Goal: Task Accomplishment & Management: Use online tool/utility

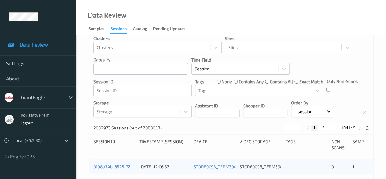
scroll to position [61, 0]
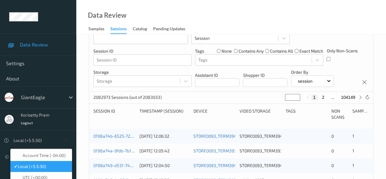
click at [65, 140] on icon at bounding box center [67, 140] width 6 height 6
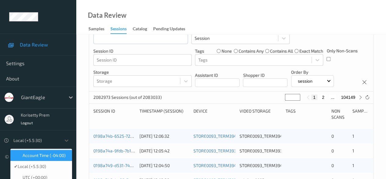
click at [48, 158] on span "Account Time (-04:00)" at bounding box center [44, 155] width 43 height 6
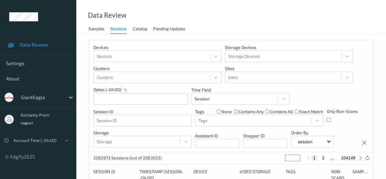
scroll to position [0, 0]
click at [129, 100] on input "text" at bounding box center [140, 99] width 95 height 12
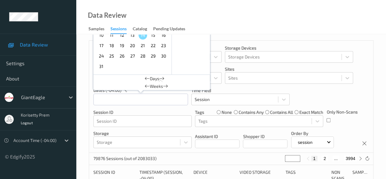
click at [103, 38] on span "10" at bounding box center [101, 35] width 9 height 9
type input "10/08/2025 00:00 -> 10/08/2025 23:59"
click at [190, 107] on div "Devices Devices Storage Devices Storage Devices Clusters Clusters Sites Sites d…" at bounding box center [231, 97] width 284 height 112
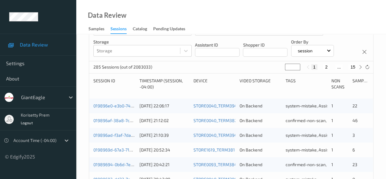
scroll to position [92, 0]
click at [362, 66] on icon at bounding box center [360, 66] width 5 height 5
type input "*"
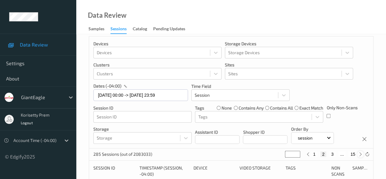
scroll to position [0, 0]
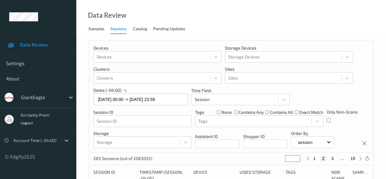
click at [355, 159] on button "15" at bounding box center [353, 157] width 9 height 5
type input "**"
click at [355, 159] on button "15" at bounding box center [353, 157] width 9 height 5
click at [353, 159] on button "15" at bounding box center [353, 157] width 9 height 5
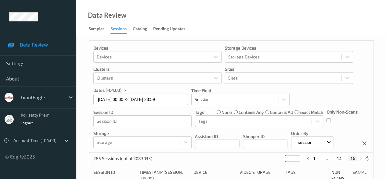
click at [339, 159] on button "14" at bounding box center [339, 157] width 9 height 5
type input "**"
click at [332, 159] on button "13" at bounding box center [332, 157] width 9 height 5
type input "**"
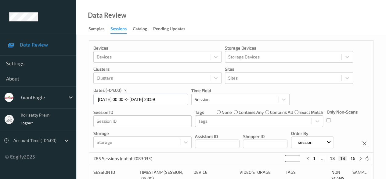
type input "**"
click at [336, 158] on button "13" at bounding box center [336, 157] width 9 height 5
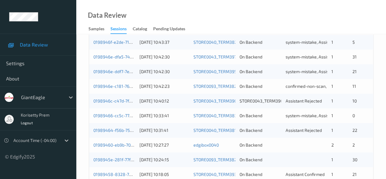
scroll to position [214, 0]
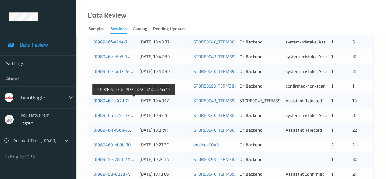
click at [105, 99] on link "0198946c-c47d-7f35-b763-b7b2cec4ec19" at bounding box center [134, 100] width 82 height 5
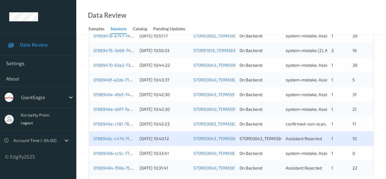
scroll to position [214, 0]
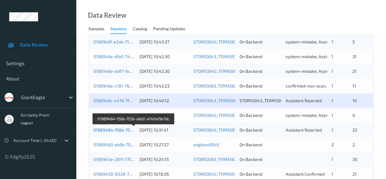
click at [112, 131] on link "01989464-f56b-753b-a6d2-a11d1a19e7dc" at bounding box center [133, 129] width 81 height 5
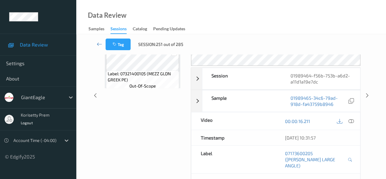
scroll to position [39, 0]
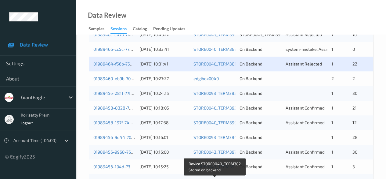
scroll to position [237, 0]
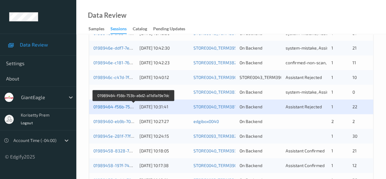
click at [112, 106] on link "01989464-f56b-753b-a6d2-a11d1a19e7dc" at bounding box center [133, 106] width 81 height 5
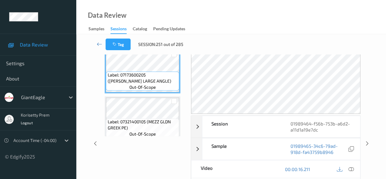
scroll to position [92, 0]
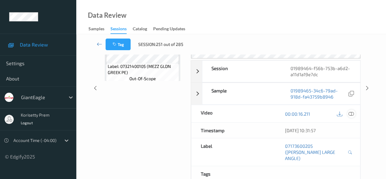
click at [351, 114] on icon at bounding box center [351, 113] width 5 height 5
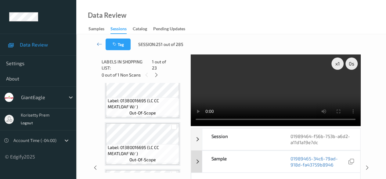
scroll to position [31, 0]
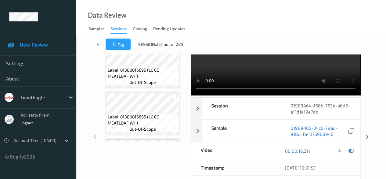
click at [267, 152] on div "Video" at bounding box center [233, 150] width 84 height 17
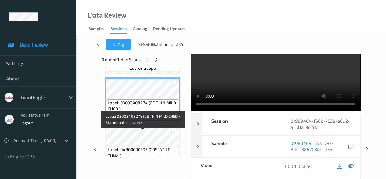
scroll to position [397, 0]
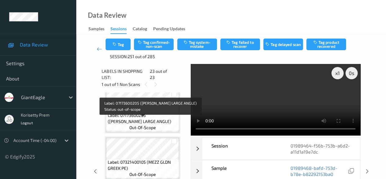
scroll to position [0, 0]
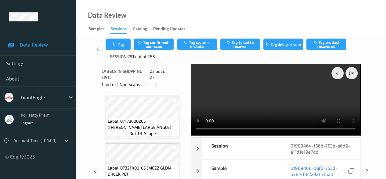
click at [304, 129] on video at bounding box center [276, 99] width 170 height 71
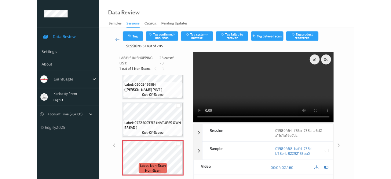
scroll to position [951, 0]
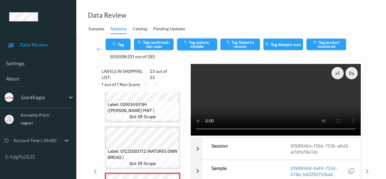
click at [205, 43] on button "Tag system-mistake" at bounding box center [197, 44] width 40 height 12
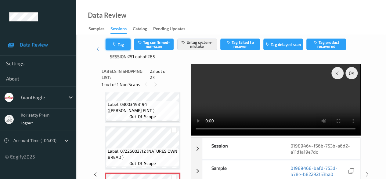
click at [118, 44] on button "Tag" at bounding box center [118, 44] width 25 height 12
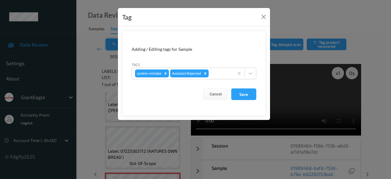
scroll to position [951, 0]
click at [252, 72] on icon at bounding box center [251, 73] width 4 height 2
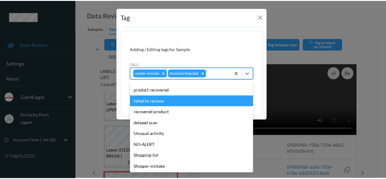
scroll to position [43, 0]
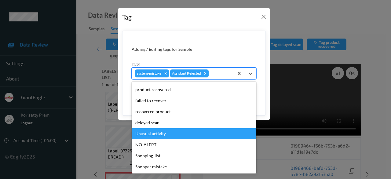
click at [174, 136] on div "Unusual activity" at bounding box center [194, 133] width 125 height 11
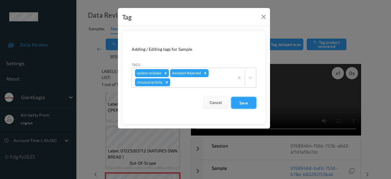
click at [243, 103] on button "Save" at bounding box center [243, 103] width 25 height 12
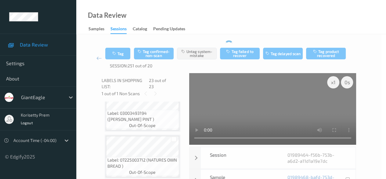
scroll to position [951, 0]
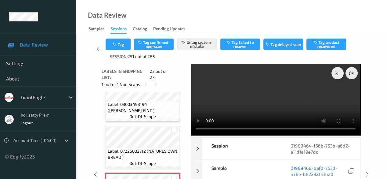
click at [98, 48] on icon at bounding box center [99, 49] width 5 height 6
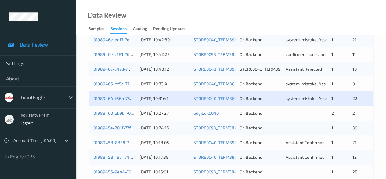
scroll to position [275, 0]
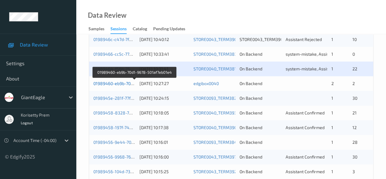
click at [118, 84] on link "01989460-eb9b-70d1-9678-501af7eb01e4" at bounding box center [134, 83] width 82 height 5
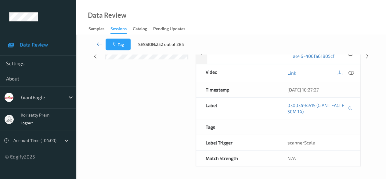
scroll to position [107, 0]
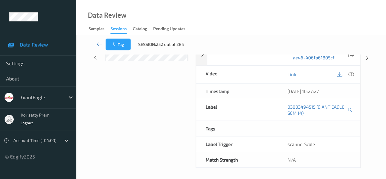
click at [153, 85] on div "Labels in shopping list: 1 out of 4 0 out of 2 Non Scans Label: 03003494515 (GI…" at bounding box center [147, 57] width 90 height 220
click at [352, 72] on icon at bounding box center [351, 73] width 5 height 5
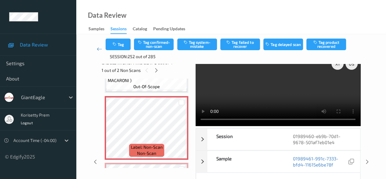
scroll to position [0, 0]
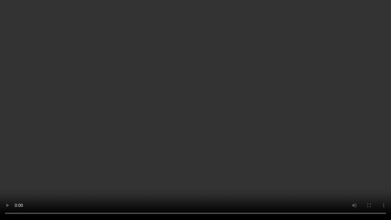
click at [310, 178] on video at bounding box center [195, 110] width 391 height 220
click at [306, 178] on video at bounding box center [195, 110] width 391 height 220
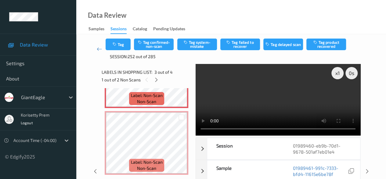
click at [277, 107] on video at bounding box center [278, 99] width 165 height 71
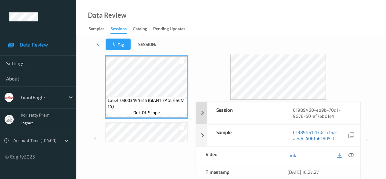
scroll to position [31, 0]
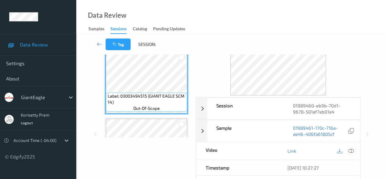
click at [353, 151] on icon at bounding box center [351, 150] width 5 height 5
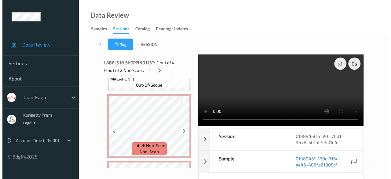
scroll to position [153, 0]
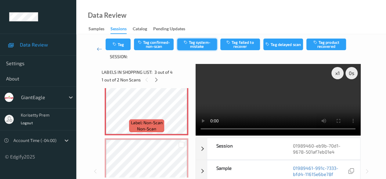
click at [193, 44] on button "Tag system-mistake" at bounding box center [197, 44] width 40 height 12
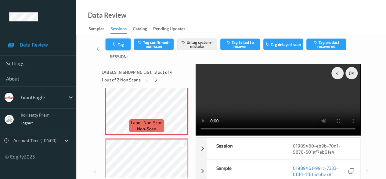
click at [115, 43] on icon "button" at bounding box center [114, 44] width 5 height 4
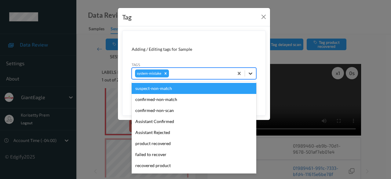
click at [251, 73] on icon at bounding box center [250, 73] width 6 height 6
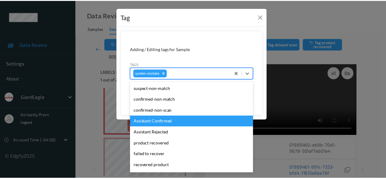
scroll to position [54, 0]
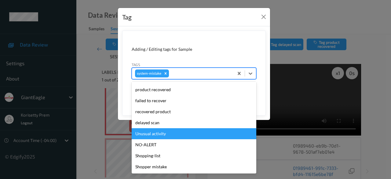
click at [173, 133] on div "Unusual activity" at bounding box center [194, 133] width 125 height 11
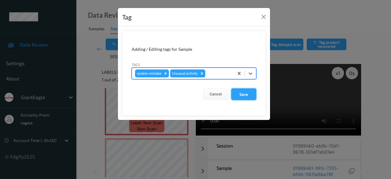
click at [251, 95] on button "Save" at bounding box center [243, 94] width 25 height 12
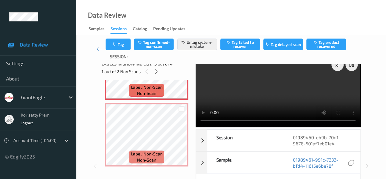
scroll to position [0, 0]
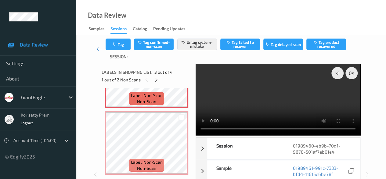
click at [98, 50] on icon at bounding box center [99, 49] width 5 height 6
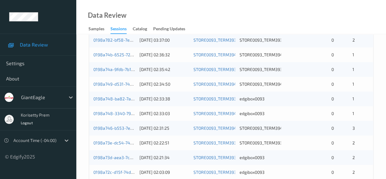
scroll to position [92, 0]
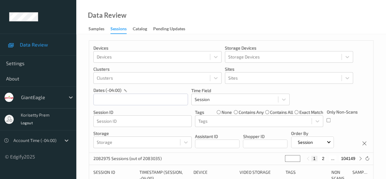
click at [331, 122] on div "Only Non-Scans" at bounding box center [342, 118] width 31 height 18
click at [120, 99] on input "text" at bounding box center [140, 99] width 95 height 12
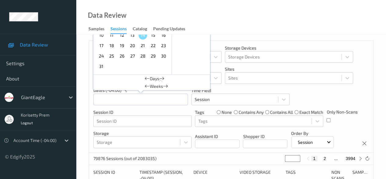
click at [103, 36] on span "10" at bounding box center [101, 35] width 9 height 9
type input "10/08/2025 00:00 -> 10/08/2025 23:59"
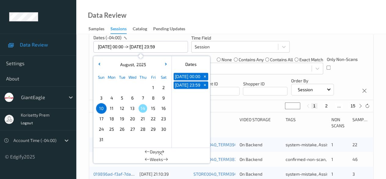
scroll to position [61, 0]
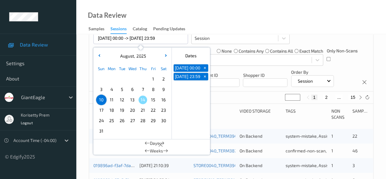
click at [220, 114] on div "Device" at bounding box center [215, 114] width 42 height 12
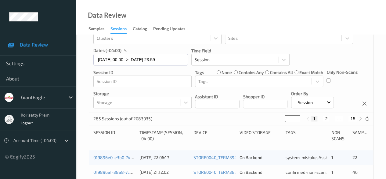
scroll to position [54, 0]
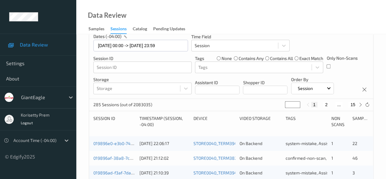
click at [355, 105] on button "15" at bounding box center [353, 104] width 9 height 5
type input "**"
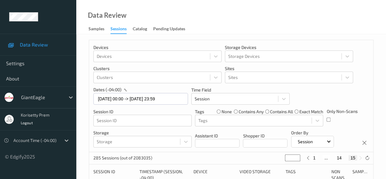
scroll to position [0, 0]
click at [352, 159] on button "15" at bounding box center [353, 157] width 9 height 5
click at [340, 159] on button "14" at bounding box center [339, 157] width 9 height 5
type input "**"
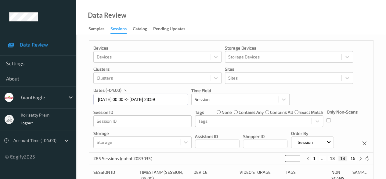
click at [333, 159] on button "13" at bounding box center [332, 157] width 9 height 5
type input "**"
click at [338, 159] on button "13" at bounding box center [336, 157] width 9 height 5
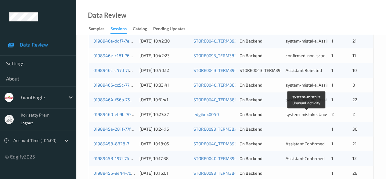
scroll to position [275, 0]
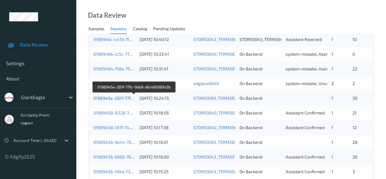
click at [122, 99] on link "0198945e-281f-77fc-9da9-d6c46098fe3b" at bounding box center [134, 97] width 82 height 5
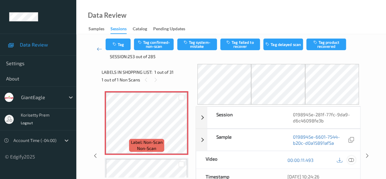
click at [351, 159] on icon at bounding box center [351, 159] width 5 height 5
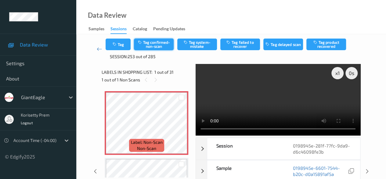
click at [161, 42] on button "Tag confirmed-non-scan" at bounding box center [154, 44] width 40 height 12
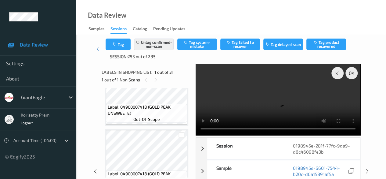
scroll to position [153, 0]
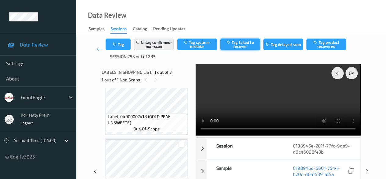
click at [241, 46] on button "Tag failed to recover" at bounding box center [240, 44] width 40 height 12
click at [97, 49] on icon at bounding box center [99, 49] width 5 height 6
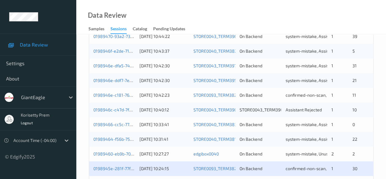
scroll to position [214, 0]
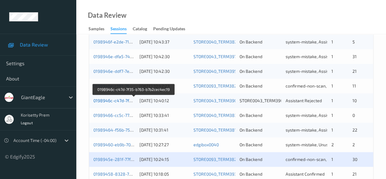
click at [116, 100] on link "0198946c-c47d-7f35-b763-b7b2cec4ec19" at bounding box center [134, 100] width 82 height 5
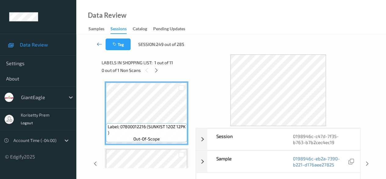
click at [100, 44] on icon at bounding box center [99, 44] width 5 height 6
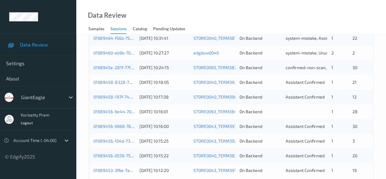
scroll to position [329, 0]
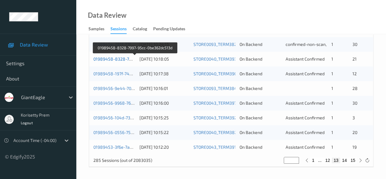
click at [111, 58] on link "01989458-8328-7997-95cc-0be362dc513d" at bounding box center [135, 58] width 84 height 5
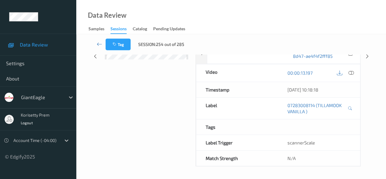
scroll to position [107, 0]
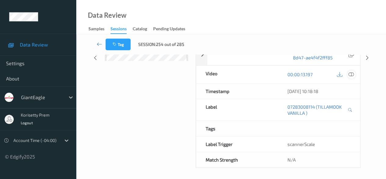
click at [350, 75] on icon at bounding box center [351, 73] width 5 height 5
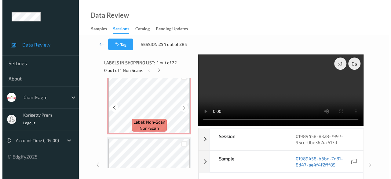
scroll to position [1344, 0]
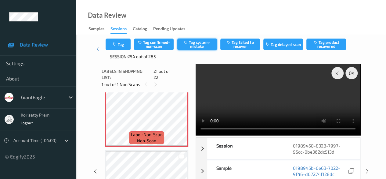
click at [197, 47] on button "Tag system-mistake" at bounding box center [197, 44] width 40 height 12
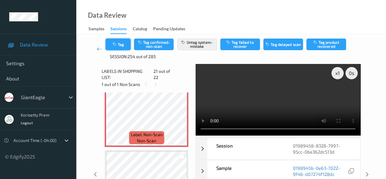
click at [123, 44] on button "Tag" at bounding box center [118, 44] width 25 height 12
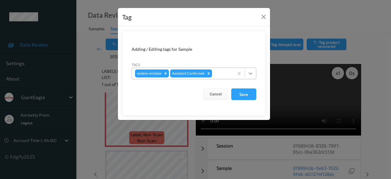
click at [250, 73] on icon at bounding box center [251, 73] width 4 height 2
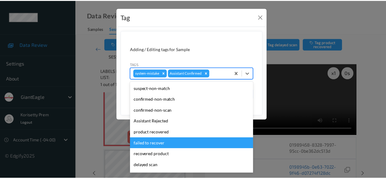
scroll to position [31, 0]
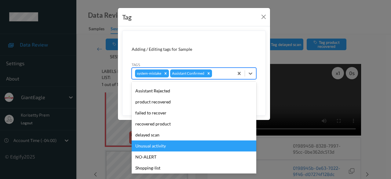
click at [176, 146] on div "Unusual activity" at bounding box center [194, 145] width 125 height 11
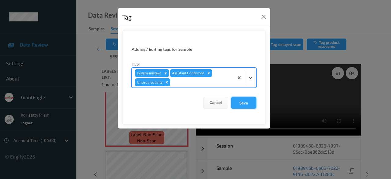
click at [242, 103] on button "Save" at bounding box center [243, 103] width 25 height 12
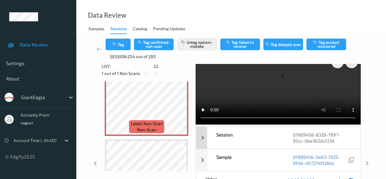
scroll to position [0, 0]
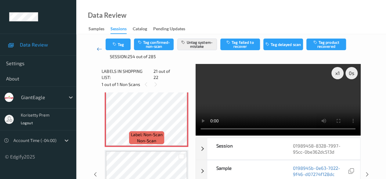
click at [98, 48] on icon at bounding box center [99, 49] width 5 height 6
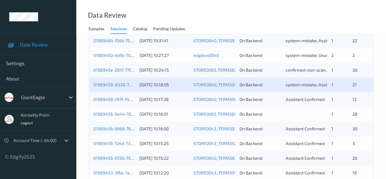
scroll to position [305, 0]
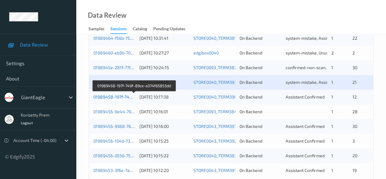
click at [125, 96] on link "01989458-197f-749f-89ce-a374f65853dd" at bounding box center [134, 96] width 82 height 5
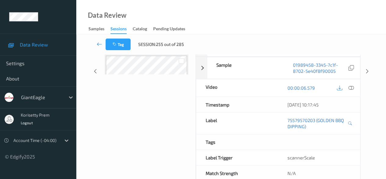
scroll to position [46, 0]
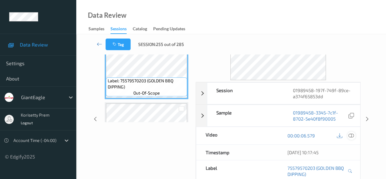
click at [354, 133] on icon at bounding box center [351, 135] width 5 height 5
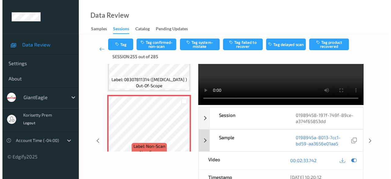
scroll to position [0, 0]
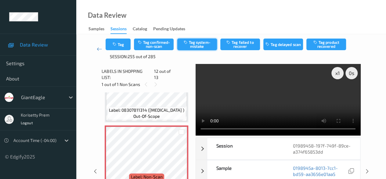
click at [202, 46] on button "Tag system-mistake" at bounding box center [197, 44] width 40 height 12
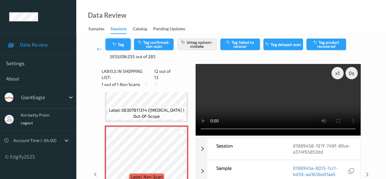
click at [127, 48] on button "Tag" at bounding box center [118, 44] width 25 height 12
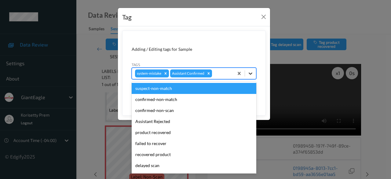
click at [254, 74] on div at bounding box center [250, 73] width 11 height 11
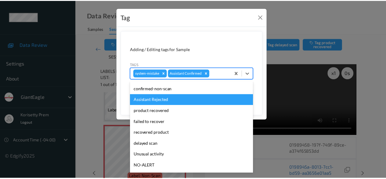
scroll to position [31, 0]
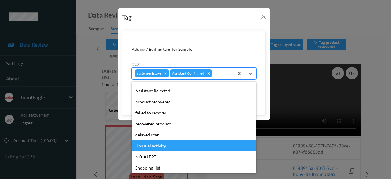
click at [164, 146] on div "Unusual activity" at bounding box center [194, 145] width 125 height 11
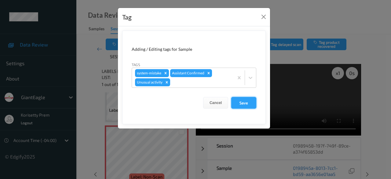
click at [239, 102] on button "Save" at bounding box center [243, 103] width 25 height 12
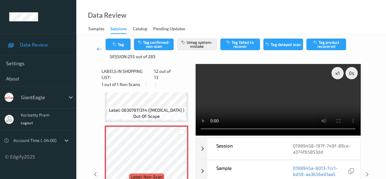
click at [99, 49] on icon at bounding box center [99, 49] width 5 height 6
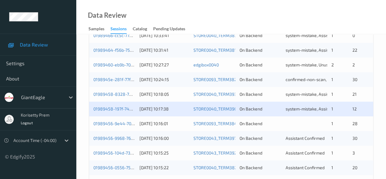
scroll to position [329, 0]
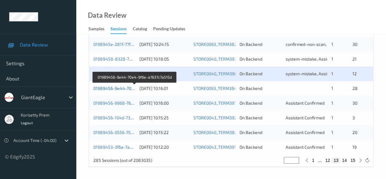
click at [114, 89] on link "01989456-9e44-70e4-9f6e-a7637c7a515d" at bounding box center [134, 87] width 83 height 5
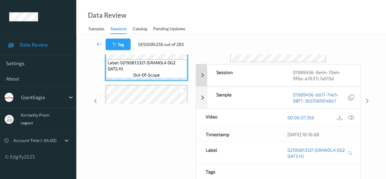
scroll to position [46, 0]
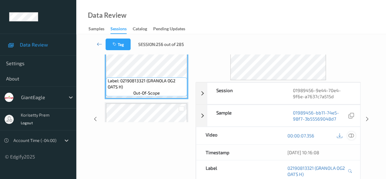
click at [351, 136] on icon at bounding box center [351, 135] width 5 height 5
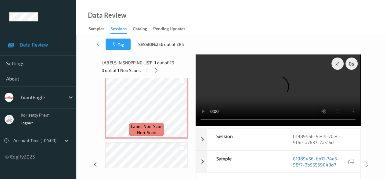
scroll to position [1008, 0]
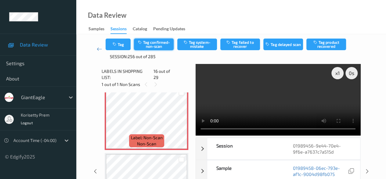
click at [162, 42] on button "Tag confirmed-non-scan" at bounding box center [154, 44] width 40 height 12
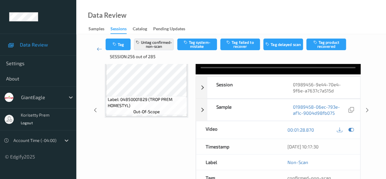
scroll to position [0, 0]
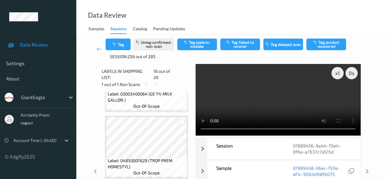
click at [216, 128] on video at bounding box center [278, 99] width 165 height 71
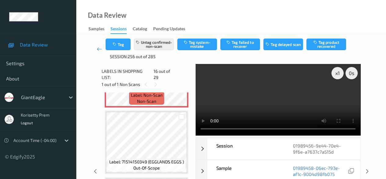
scroll to position [989, 0]
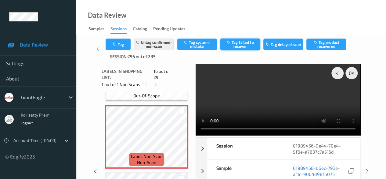
click at [241, 44] on button "Tag failed to recover" at bounding box center [240, 44] width 40 height 12
click at [98, 49] on icon at bounding box center [99, 49] width 5 height 6
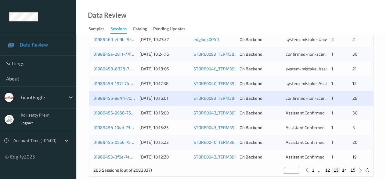
scroll to position [329, 0]
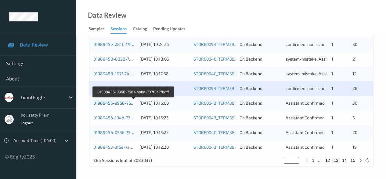
click at [121, 101] on link "01989456-9968-7601-abba-707f3a7fbdff" at bounding box center [133, 102] width 80 height 5
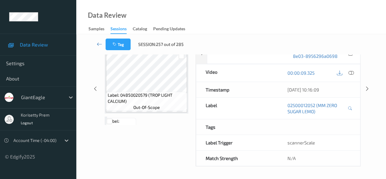
scroll to position [107, 0]
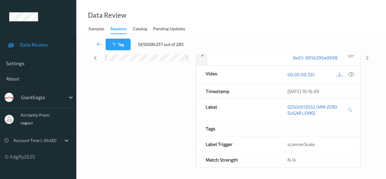
click at [161, 89] on div "Labels in shopping list: 1 out of 31 0 out of 1 Non Scans Label: 02500012052 (M…" at bounding box center [147, 57] width 90 height 220
click at [351, 75] on icon at bounding box center [351, 73] width 5 height 5
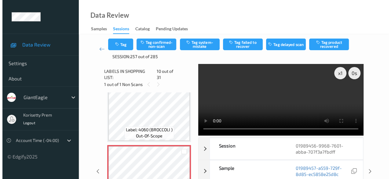
scroll to position [580, 0]
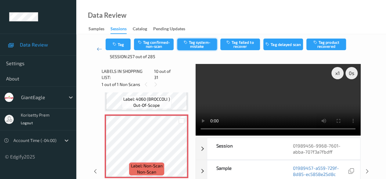
click at [197, 45] on button "Tag system-mistake" at bounding box center [197, 44] width 40 height 12
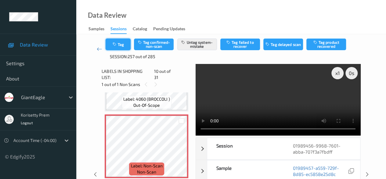
click at [121, 47] on button "Tag" at bounding box center [118, 44] width 25 height 12
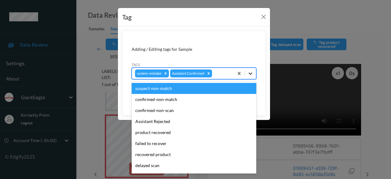
click at [253, 73] on icon at bounding box center [250, 73] width 6 height 6
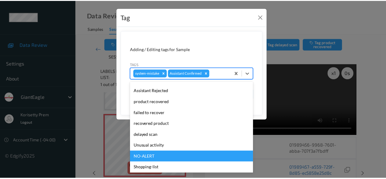
scroll to position [43, 0]
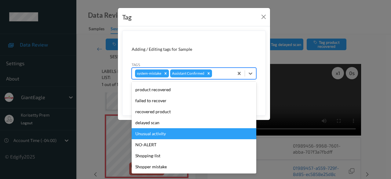
click at [176, 135] on div "Unusual activity" at bounding box center [194, 133] width 125 height 11
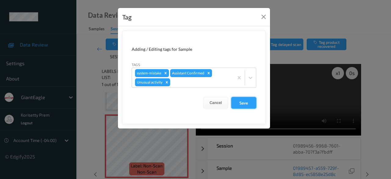
click at [244, 100] on button "Save" at bounding box center [243, 103] width 25 height 12
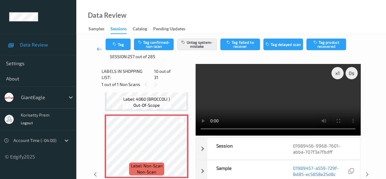
click at [99, 50] on icon at bounding box center [99, 49] width 5 height 6
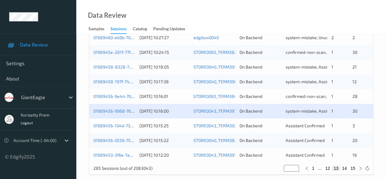
scroll to position [329, 0]
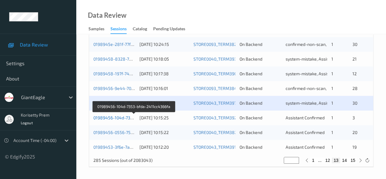
click at [114, 116] on link "01989456-104d-7353-bfda-2411cc4366fa" at bounding box center [134, 117] width 82 height 5
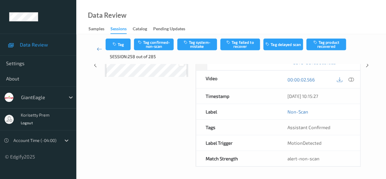
scroll to position [99, 0]
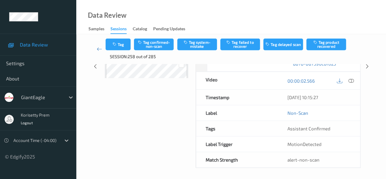
click at [154, 97] on div "Labels in shopping list: 1 out of 4 1 out of 1 Non Scans Label: Non-Scan non-sc…" at bounding box center [147, 66] width 90 height 203
click at [352, 78] on icon at bounding box center [351, 80] width 5 height 5
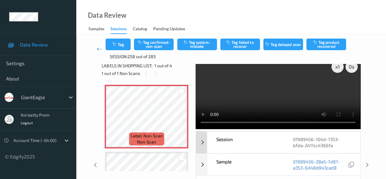
scroll to position [0, 0]
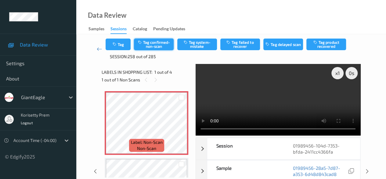
click at [165, 43] on button "Tag confirmed-non-scan" at bounding box center [154, 44] width 40 height 12
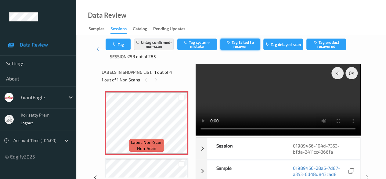
click at [251, 45] on button "Tag failed to recover" at bounding box center [240, 44] width 40 height 12
click at [98, 49] on icon at bounding box center [99, 49] width 5 height 6
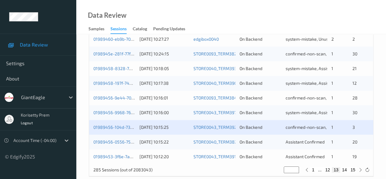
scroll to position [329, 0]
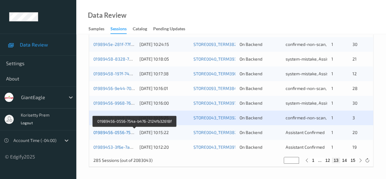
click at [122, 133] on link "01989456-0556-754a-b476-2124fb32618f" at bounding box center [134, 131] width 83 height 5
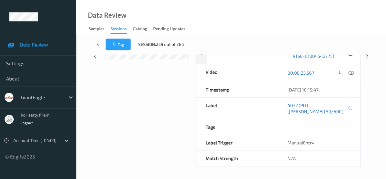
scroll to position [107, 0]
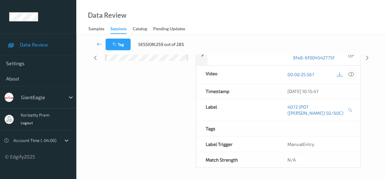
click at [352, 74] on icon at bounding box center [351, 73] width 5 height 5
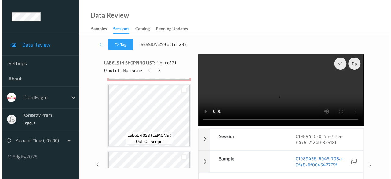
scroll to position [336, 0]
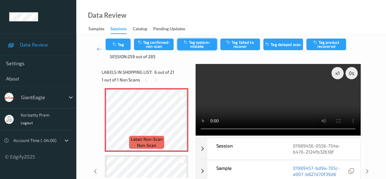
click at [195, 43] on button "Tag system-mistake" at bounding box center [197, 44] width 40 height 12
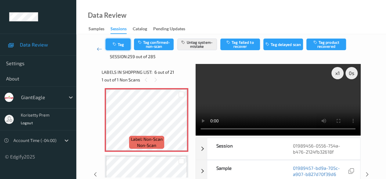
click at [114, 44] on icon "button" at bounding box center [114, 44] width 5 height 4
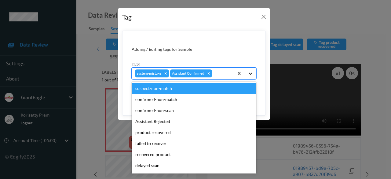
click at [250, 72] on icon at bounding box center [250, 73] width 6 height 6
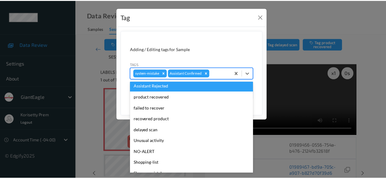
scroll to position [54, 0]
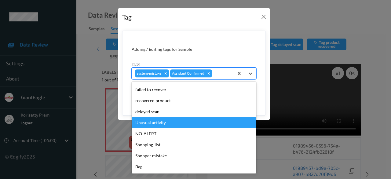
click at [172, 125] on div "Unusual activity" at bounding box center [194, 122] width 125 height 11
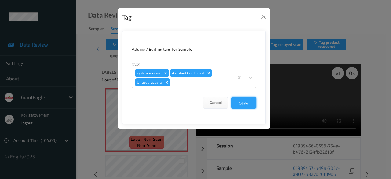
click at [245, 100] on button "Save" at bounding box center [243, 103] width 25 height 12
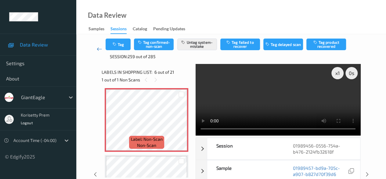
click at [98, 50] on icon at bounding box center [99, 49] width 5 height 6
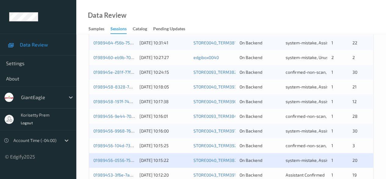
scroll to position [329, 0]
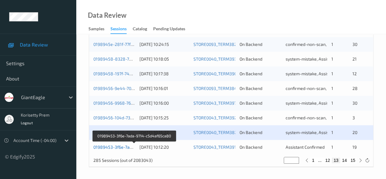
click at [122, 147] on link "01989453-3f6e-7ada-9714-c5d4af65ca80" at bounding box center [134, 146] width 82 height 5
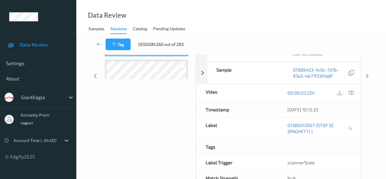
scroll to position [76, 0]
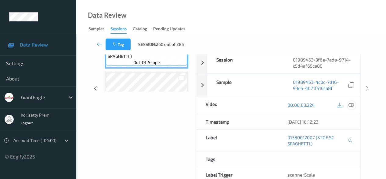
click at [350, 103] on icon at bounding box center [351, 104] width 5 height 5
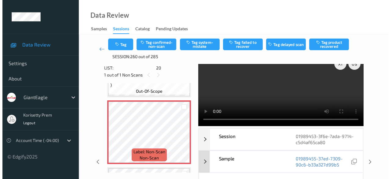
scroll to position [0, 0]
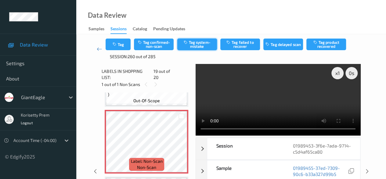
click at [194, 45] on button "Tag system-mistake" at bounding box center [197, 44] width 40 height 12
click at [196, 41] on button "Tag system-mistake" at bounding box center [197, 44] width 40 height 12
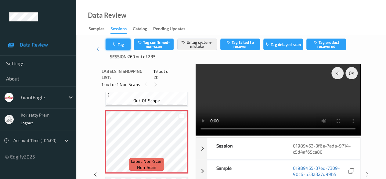
click at [124, 47] on button "Tag" at bounding box center [118, 44] width 25 height 12
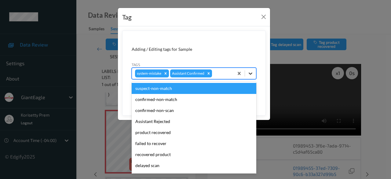
click at [253, 75] on icon at bounding box center [250, 73] width 6 height 6
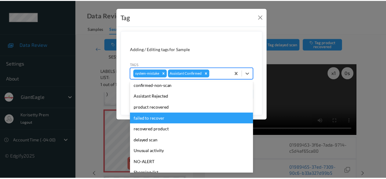
scroll to position [54, 0]
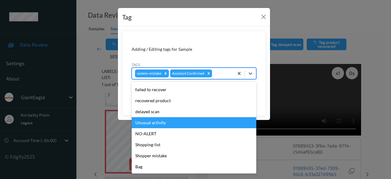
click at [166, 124] on div "Unusual activity" at bounding box center [194, 122] width 125 height 11
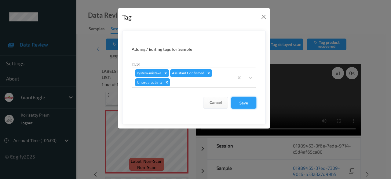
click at [239, 100] on button "Save" at bounding box center [243, 103] width 25 height 12
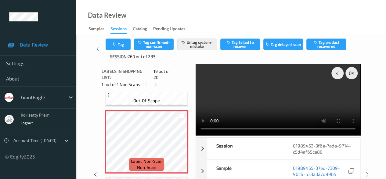
click at [99, 48] on icon at bounding box center [99, 49] width 5 height 6
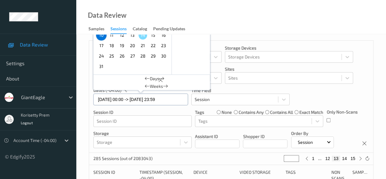
click at [173, 101] on input "10/08/2025 00:00 -> 10/08/2025 23:59" at bounding box center [140, 99] width 95 height 12
click at [123, 37] on span "12" at bounding box center [122, 35] width 9 height 9
type input "12/08/2025 00:00"
type input "*"
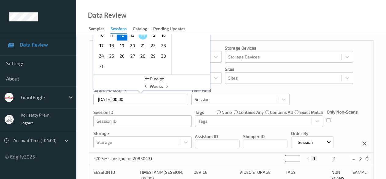
click at [123, 37] on span "12" at bounding box center [122, 35] width 9 height 9
click at [122, 37] on span "12" at bounding box center [122, 35] width 9 height 9
type input "12/08/2025 00:00 -> 12/08/2025 23:59"
click at [337, 129] on div "Devices Devices Storage Devices Storage Devices Clusters Clusters Sites Sites d…" at bounding box center [231, 97] width 284 height 112
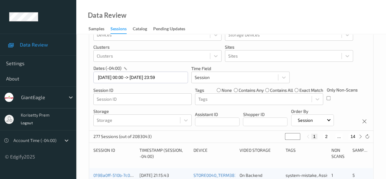
scroll to position [31, 0]
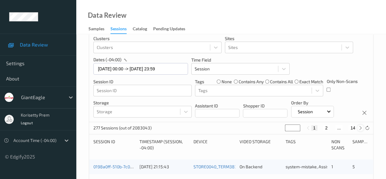
click at [362, 128] on icon at bounding box center [360, 127] width 5 height 5
type input "*"
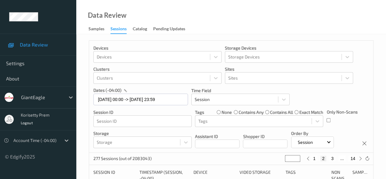
click at [332, 158] on button "3" at bounding box center [332, 157] width 6 height 5
type input "*"
click at [335, 158] on button "4" at bounding box center [336, 157] width 6 height 5
type input "*"
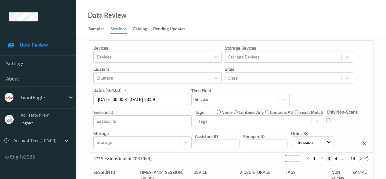
type input "*"
click at [339, 159] on button "5" at bounding box center [339, 157] width 6 height 5
type input "*"
click at [339, 159] on button "6" at bounding box center [339, 157] width 6 height 5
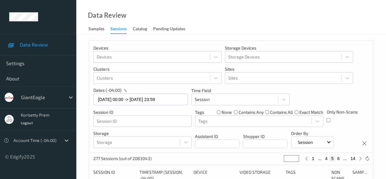
type input "*"
click at [339, 159] on button "7" at bounding box center [339, 157] width 6 height 5
type input "*"
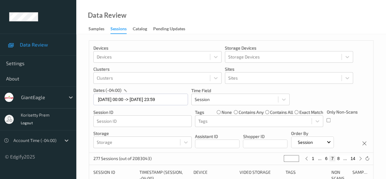
click at [339, 159] on button "8" at bounding box center [339, 157] width 6 height 5
type input "*"
click at [333, 160] on button "8" at bounding box center [332, 157] width 6 height 5
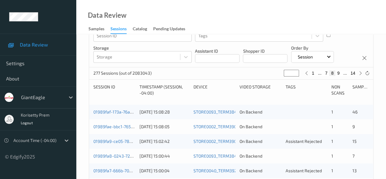
scroll to position [122, 0]
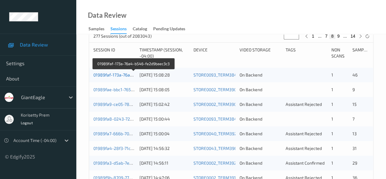
click at [118, 76] on link "01989faf-173a-76a4-b546-fe2d9baec3c3" at bounding box center [133, 74] width 81 height 5
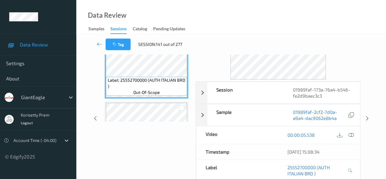
scroll to position [46, 0]
click at [353, 136] on icon at bounding box center [351, 135] width 5 height 5
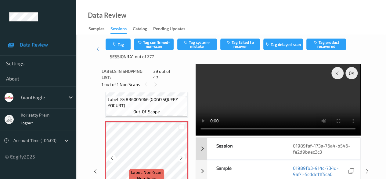
scroll to position [2534, 0]
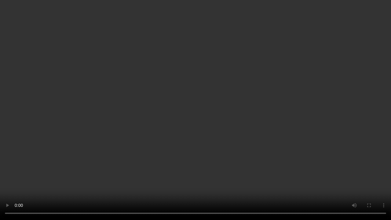
click at [32, 178] on video at bounding box center [195, 110] width 391 height 220
click at [41, 178] on video at bounding box center [195, 110] width 391 height 220
click at [50, 178] on video at bounding box center [195, 110] width 391 height 220
click at [130, 178] on video at bounding box center [195, 110] width 391 height 220
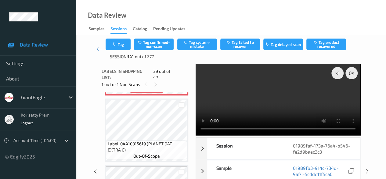
scroll to position [2595, 0]
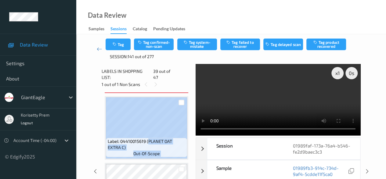
drag, startPoint x: 147, startPoint y: 136, endPoint x: 188, endPoint y: 148, distance: 42.7
click at [188, 148] on div "Label: 04410015619 (PLANET OAT EXTRA C) out-of-scope" at bounding box center [147, 128] width 84 height 64
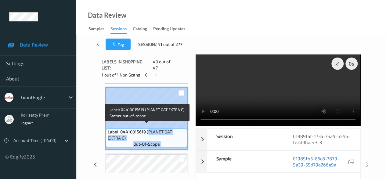
click at [169, 137] on div "Label: 04410015619 (PLANET OAT EXTRA C) out-of-scope" at bounding box center [146, 137] width 81 height 19
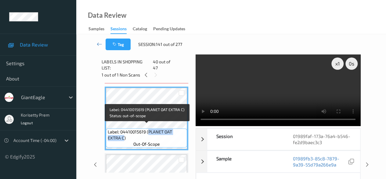
drag, startPoint x: 110, startPoint y: 132, endPoint x: 147, endPoint y: 129, distance: 37.7
click at [147, 129] on span "Label: 04410015619 (PLANET OAT EXTRA C)" at bounding box center [147, 135] width 78 height 12
copy span "PLANET OAT EXTRA C"
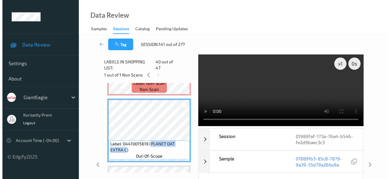
scroll to position [2534, 0]
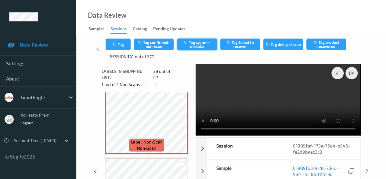
click at [191, 44] on button "Tag system-mistake" at bounding box center [197, 44] width 40 height 12
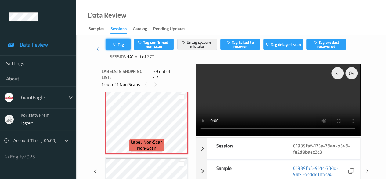
click at [115, 47] on button "Tag" at bounding box center [118, 44] width 25 height 12
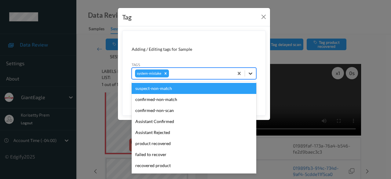
click at [250, 73] on icon at bounding box center [251, 73] width 4 height 2
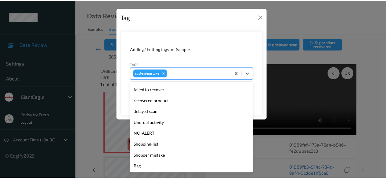
scroll to position [65, 0]
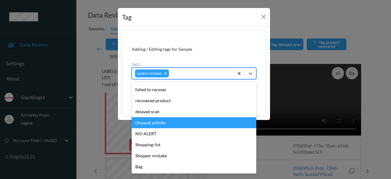
click at [166, 125] on div "Unusual activity" at bounding box center [194, 122] width 125 height 11
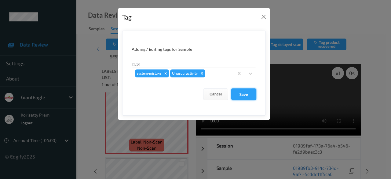
click at [240, 93] on button "Save" at bounding box center [243, 94] width 25 height 12
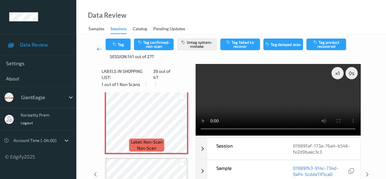
click at [98, 49] on icon at bounding box center [99, 49] width 5 height 6
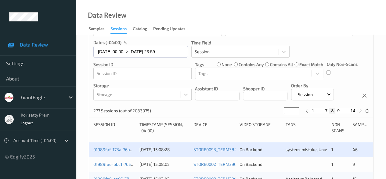
scroll to position [61, 0]
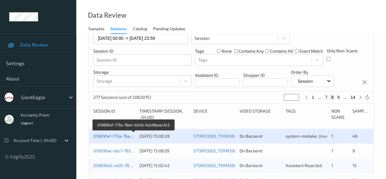
click at [121, 136] on link "01989faf-173a-76a4-b546-fe2d9baec3c3" at bounding box center [133, 135] width 81 height 5
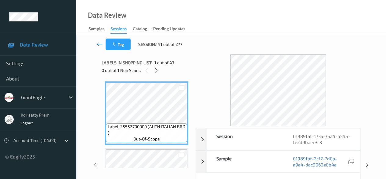
click at [98, 45] on icon at bounding box center [99, 44] width 5 height 6
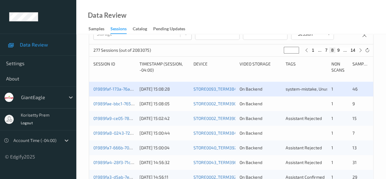
scroll to position [122, 0]
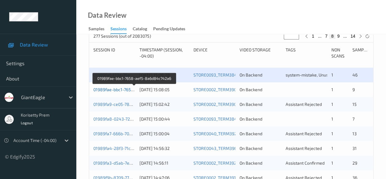
click at [118, 90] on link "01989fae-bbc1-7658-aef5-8a6d84c742a6" at bounding box center [134, 89] width 83 height 5
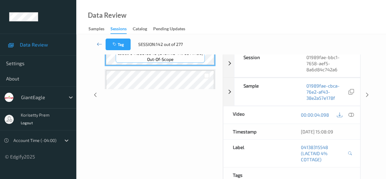
scroll to position [61, 0]
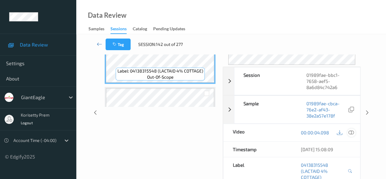
click at [354, 129] on icon at bounding box center [351, 131] width 5 height 5
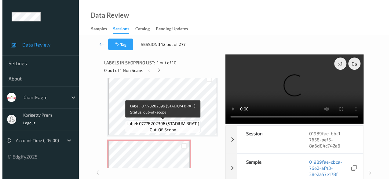
scroll to position [305, 0]
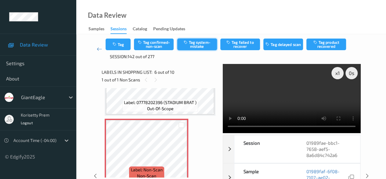
click at [203, 42] on button "Tag system-mistake" at bounding box center [197, 44] width 40 height 12
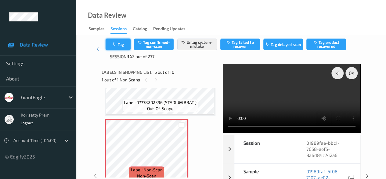
click at [121, 47] on button "Tag" at bounding box center [118, 44] width 25 height 12
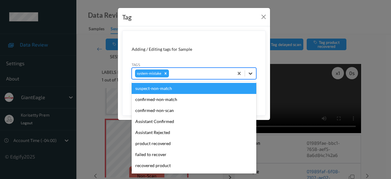
click at [250, 74] on icon at bounding box center [251, 73] width 4 height 2
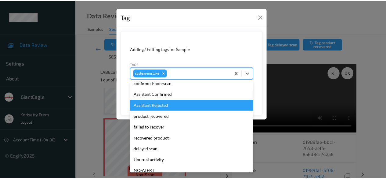
scroll to position [61, 0]
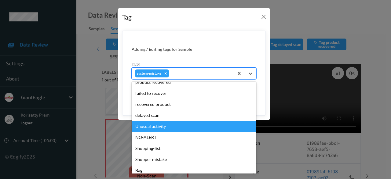
click at [183, 128] on div "Unusual activity" at bounding box center [194, 126] width 125 height 11
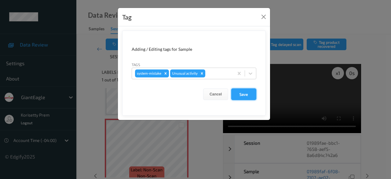
click at [249, 96] on button "Save" at bounding box center [243, 94] width 25 height 12
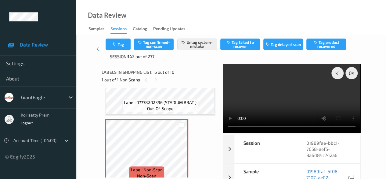
click at [99, 49] on icon at bounding box center [99, 49] width 5 height 6
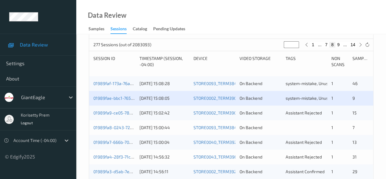
scroll to position [122, 0]
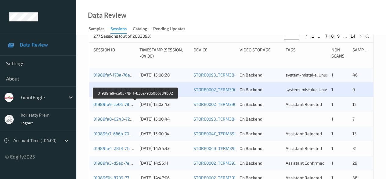
click at [118, 105] on link "01989fa9-ce05-784f-b362-9d60bce84b02" at bounding box center [134, 103] width 83 height 5
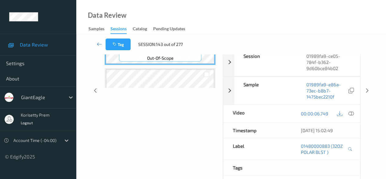
scroll to position [58, 0]
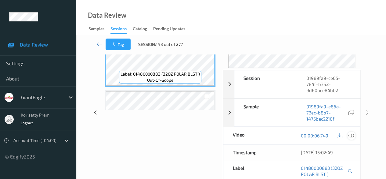
click at [352, 133] on icon at bounding box center [351, 135] width 5 height 5
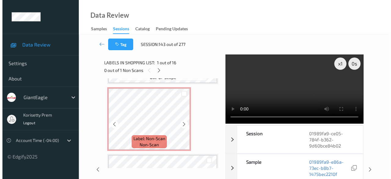
scroll to position [702, 0]
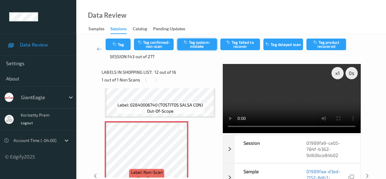
click at [194, 46] on button "Tag system-mistake" at bounding box center [197, 44] width 40 height 12
click at [192, 42] on button "Tag system-mistake" at bounding box center [197, 44] width 40 height 12
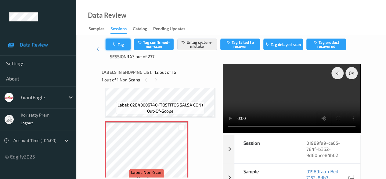
click at [122, 44] on button "Tag" at bounding box center [118, 44] width 25 height 12
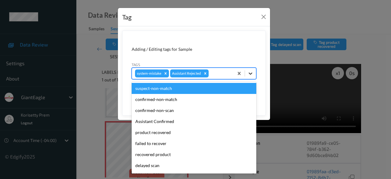
click at [252, 74] on icon at bounding box center [250, 73] width 6 height 6
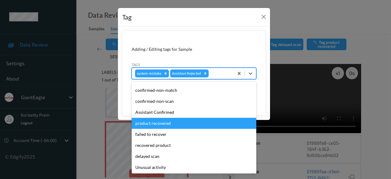
scroll to position [31, 0]
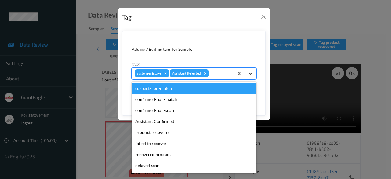
click at [252, 74] on icon at bounding box center [250, 73] width 6 height 6
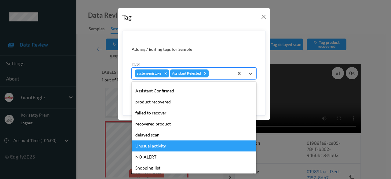
click at [169, 147] on div "Unusual activity" at bounding box center [194, 145] width 125 height 11
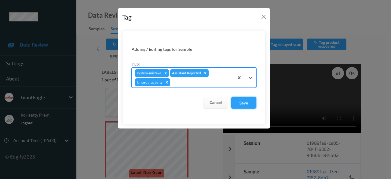
click at [240, 103] on button "Save" at bounding box center [243, 103] width 25 height 12
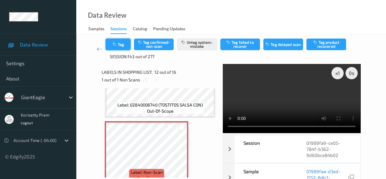
click at [119, 42] on button "Tag" at bounding box center [118, 44] width 25 height 12
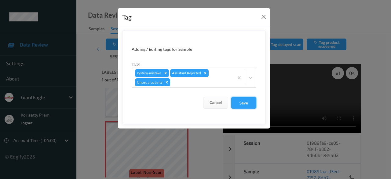
click at [248, 100] on button "Save" at bounding box center [243, 103] width 25 height 12
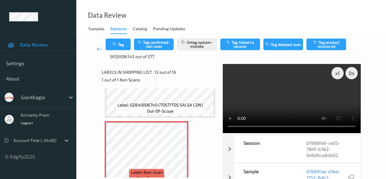
click at [100, 49] on icon at bounding box center [99, 49] width 5 height 6
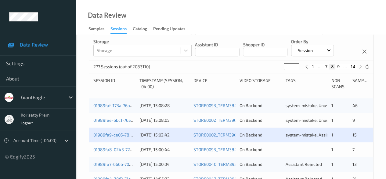
scroll to position [122, 0]
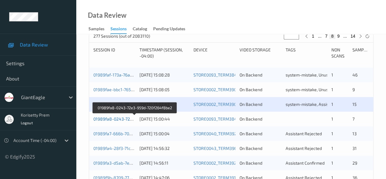
click at [104, 119] on link "01989fa8-0243-72e3-959d-720f264f8be2" at bounding box center [134, 118] width 82 height 5
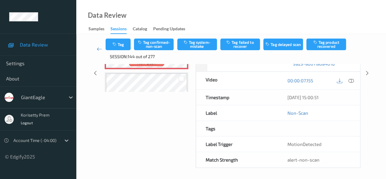
scroll to position [79, 0]
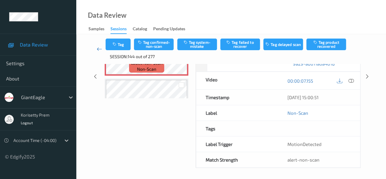
click at [99, 49] on icon at bounding box center [99, 49] width 5 height 6
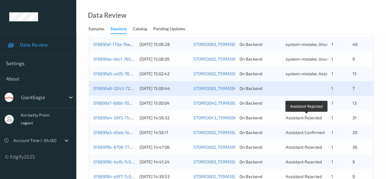
scroll to position [122, 0]
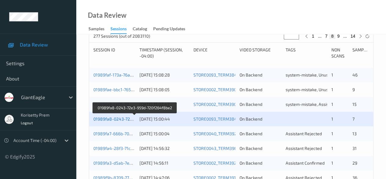
click at [118, 120] on link "01989fa8-0243-72e3-959d-720f264f8be2" at bounding box center [134, 118] width 82 height 5
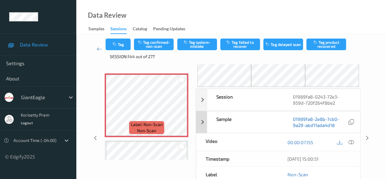
scroll to position [31, 0]
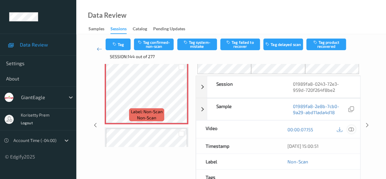
click at [352, 126] on icon at bounding box center [351, 128] width 5 height 5
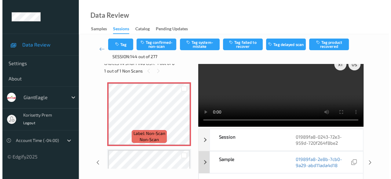
scroll to position [0, 0]
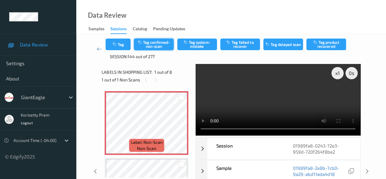
click at [153, 43] on button "Tag confirmed-non-scan" at bounding box center [154, 44] width 40 height 12
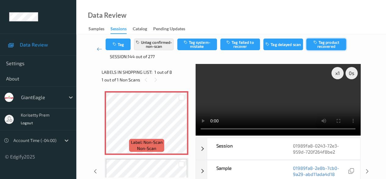
click at [330, 42] on button "Tag product recovered" at bounding box center [327, 44] width 40 height 12
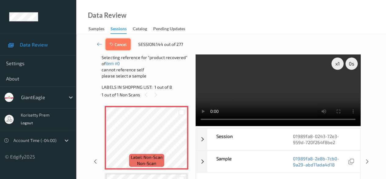
click at [125, 43] on button "Cancel" at bounding box center [118, 44] width 25 height 12
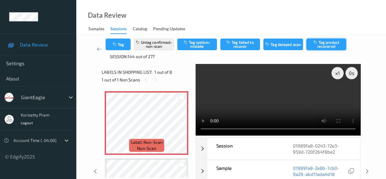
click at [319, 45] on button "Tag product recovered" at bounding box center [327, 44] width 40 height 12
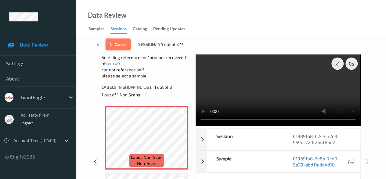
click at [124, 46] on button "Cancel" at bounding box center [118, 44] width 25 height 12
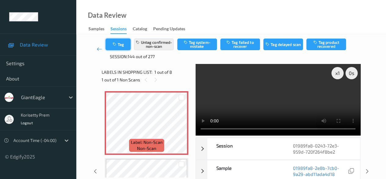
click at [122, 46] on button "Tag" at bounding box center [118, 44] width 25 height 12
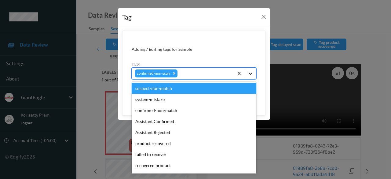
click at [250, 74] on icon at bounding box center [250, 73] width 6 height 6
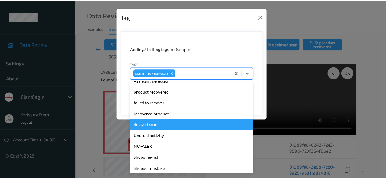
scroll to position [61, 0]
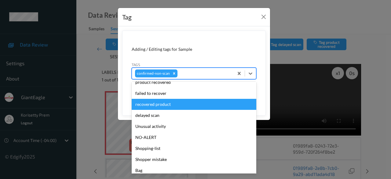
click at [174, 104] on div "recovered product" at bounding box center [194, 104] width 125 height 11
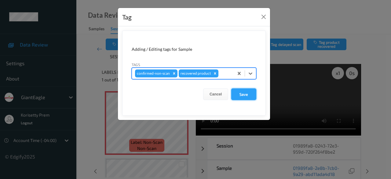
click at [249, 95] on button "Save" at bounding box center [243, 94] width 25 height 12
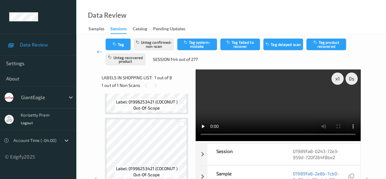
scroll to position [446, 0]
click at [98, 52] on icon at bounding box center [99, 52] width 5 height 6
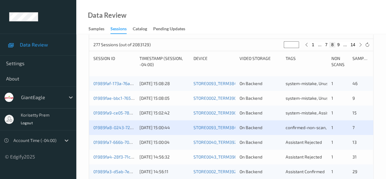
scroll to position [122, 0]
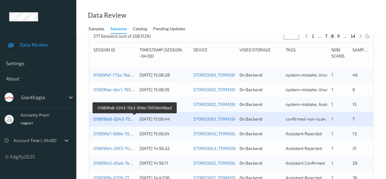
click at [113, 119] on link "01989fa8-0243-72e3-959d-720f264f8be2" at bounding box center [134, 118] width 82 height 5
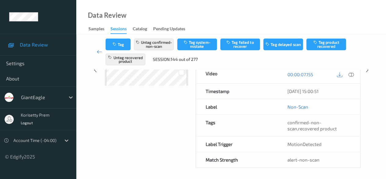
scroll to position [91, 0]
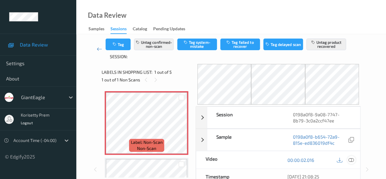
click at [351, 159] on icon at bounding box center [351, 159] width 5 height 5
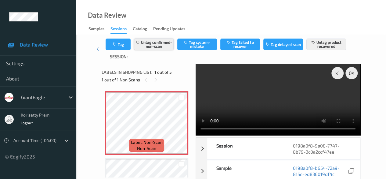
click at [155, 41] on button "Untag confirmed-non-scan" at bounding box center [154, 44] width 40 height 12
click at [328, 45] on button "Untag product recovered" at bounding box center [327, 44] width 40 height 12
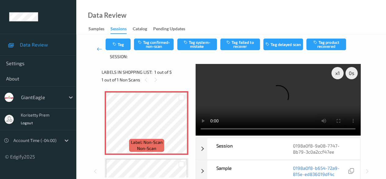
click at [220, 131] on video at bounding box center [278, 99] width 165 height 71
click at [157, 45] on button "Tag confirmed-non-scan" at bounding box center [154, 44] width 40 height 12
click at [162, 44] on button "Untag confirmed-non-scan" at bounding box center [154, 44] width 40 height 12
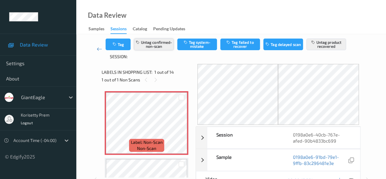
click at [162, 49] on button "Untag confirmed-non-scan" at bounding box center [154, 44] width 40 height 12
click at [333, 47] on button "Untag product recovered" at bounding box center [327, 44] width 40 height 12
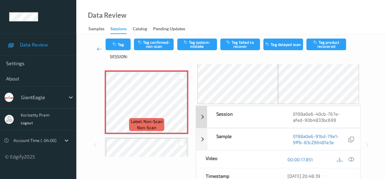
scroll to position [31, 0]
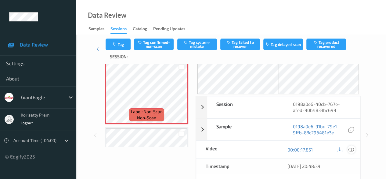
click at [353, 148] on icon at bounding box center [351, 149] width 5 height 5
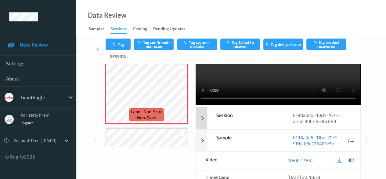
scroll to position [0, 0]
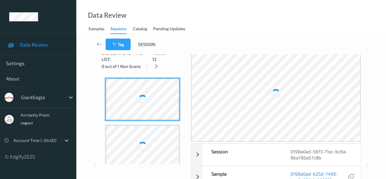
scroll to position [61, 0]
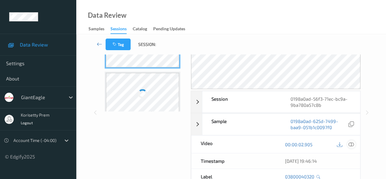
click at [351, 143] on icon at bounding box center [351, 143] width 5 height 5
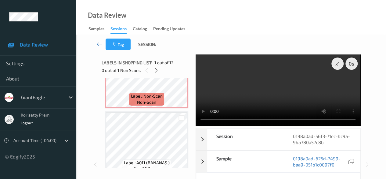
scroll to position [641, 0]
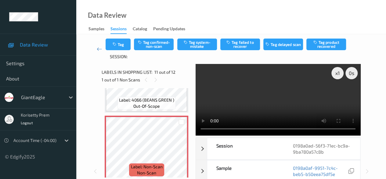
click at [302, 129] on video at bounding box center [278, 99] width 165 height 71
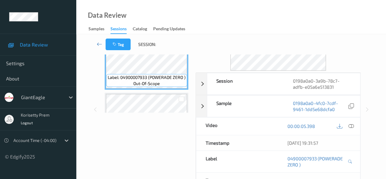
scroll to position [31, 0]
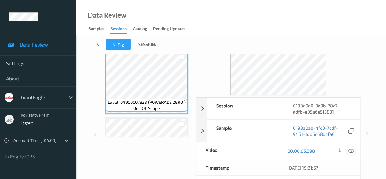
click at [352, 149] on icon at bounding box center [351, 150] width 5 height 5
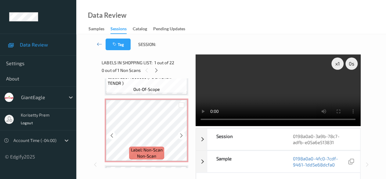
scroll to position [1344, 0]
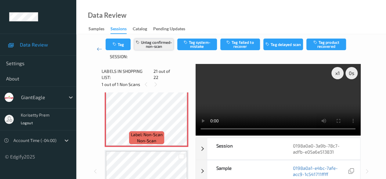
click at [162, 44] on button "Untag confirmed-non-scan" at bounding box center [154, 44] width 40 height 12
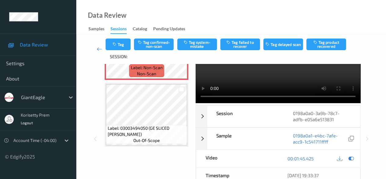
scroll to position [0, 0]
